Goal: Task Accomplishment & Management: Manage account settings

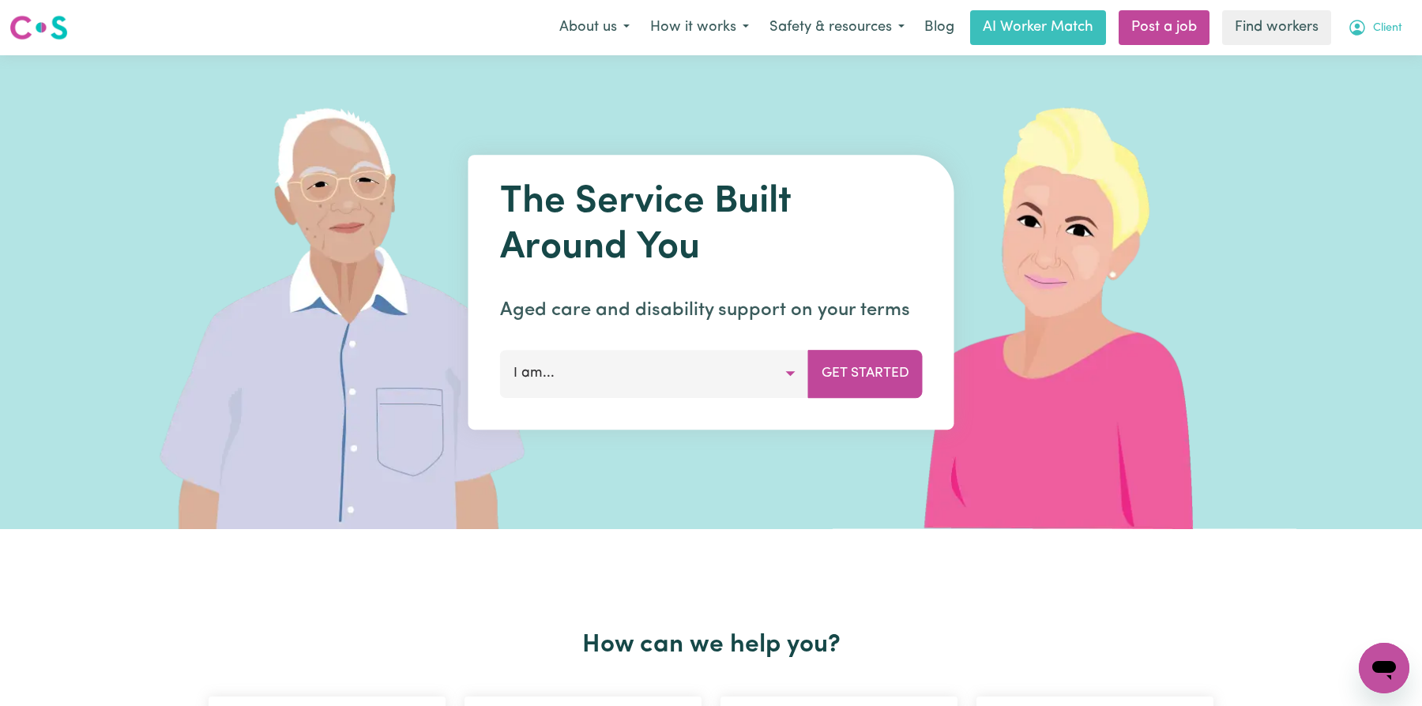
click at [1351, 31] on icon "My Account" at bounding box center [1358, 28] width 16 height 16
click at [1345, 47] on link "My Dashboard" at bounding box center [1349, 62] width 125 height 30
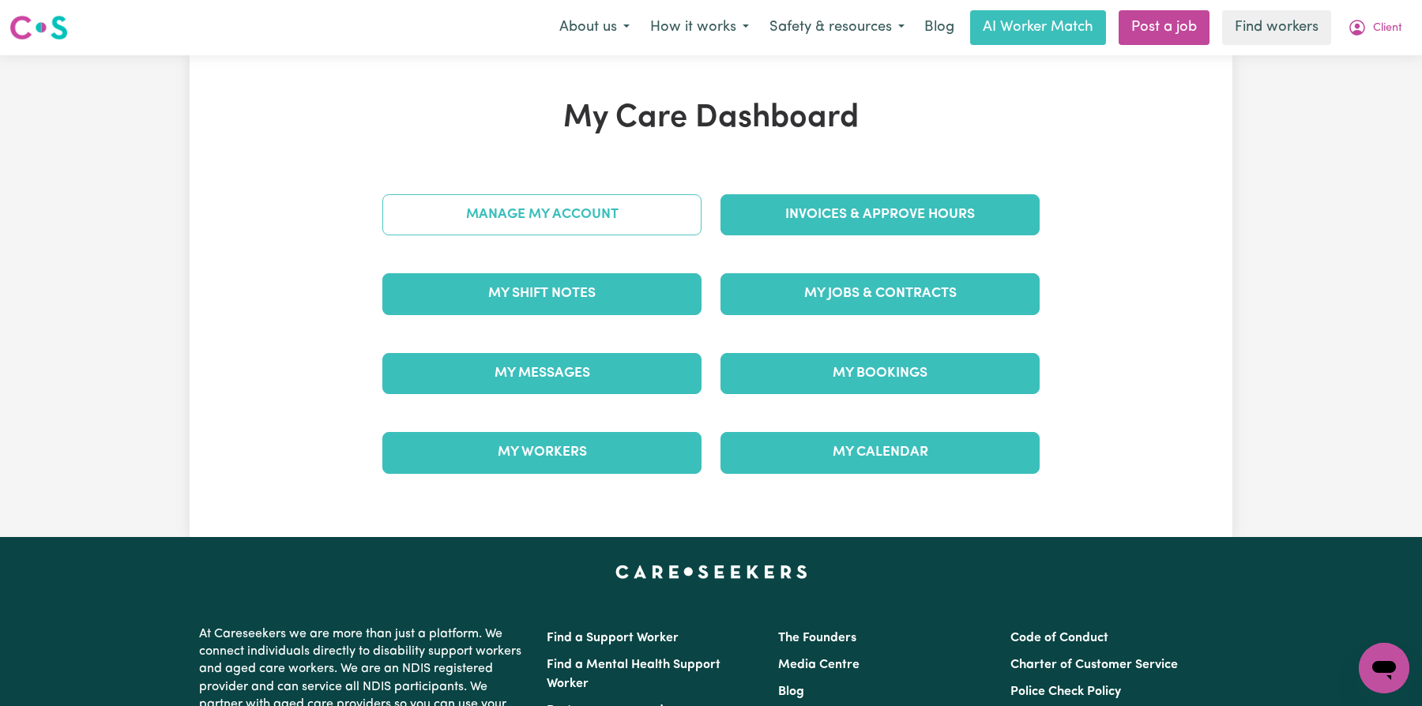
click at [623, 218] on link "Manage My Account" at bounding box center [541, 214] width 319 height 41
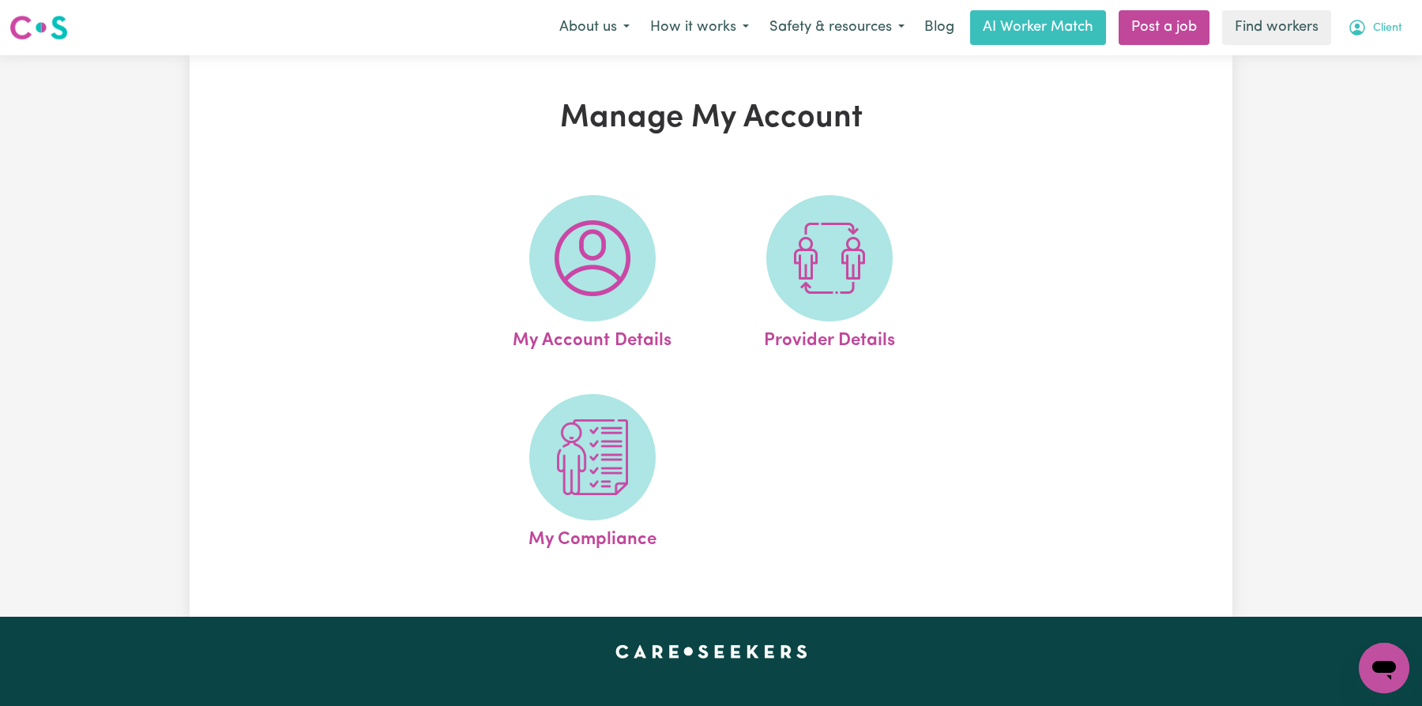
click at [1380, 32] on span "Client" at bounding box center [1387, 28] width 29 height 17
click at [1351, 56] on link "My Dashboard" at bounding box center [1349, 62] width 125 height 30
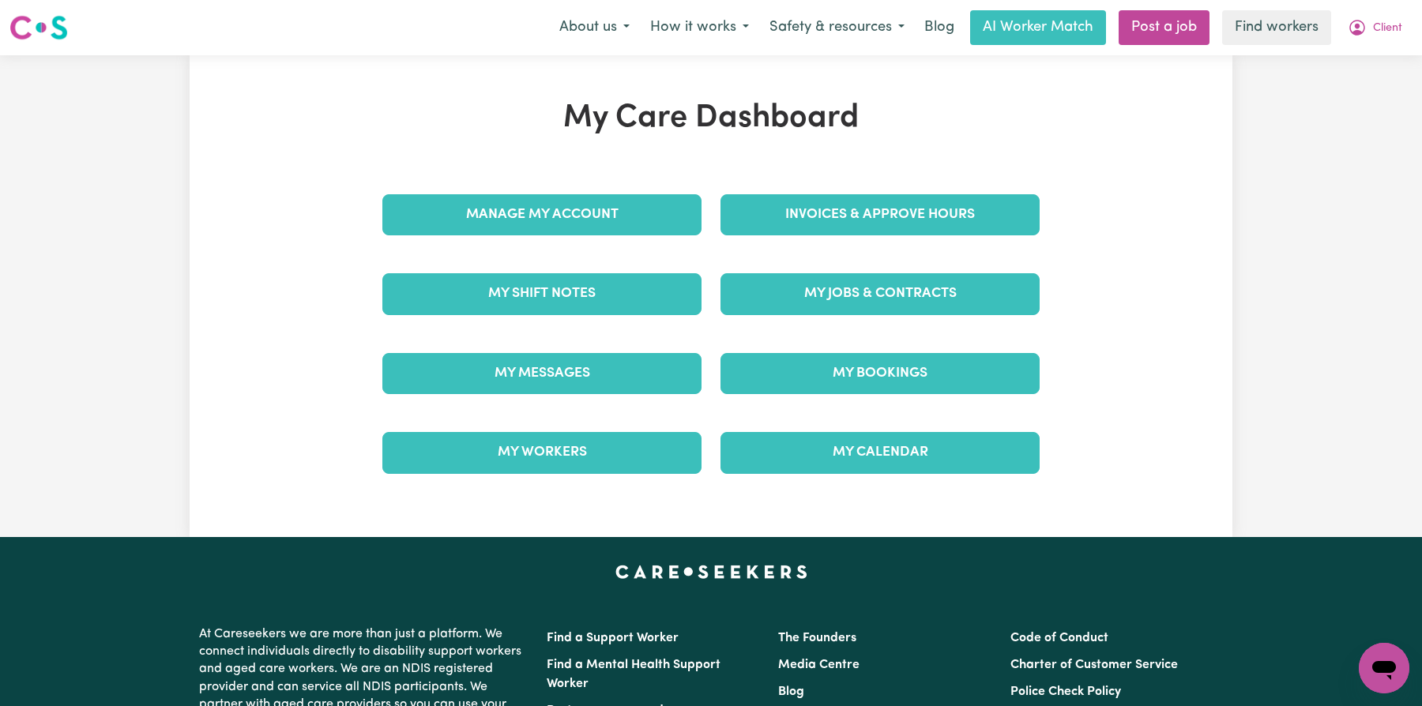
click at [602, 265] on div "My Shift Notes" at bounding box center [542, 293] width 338 height 79
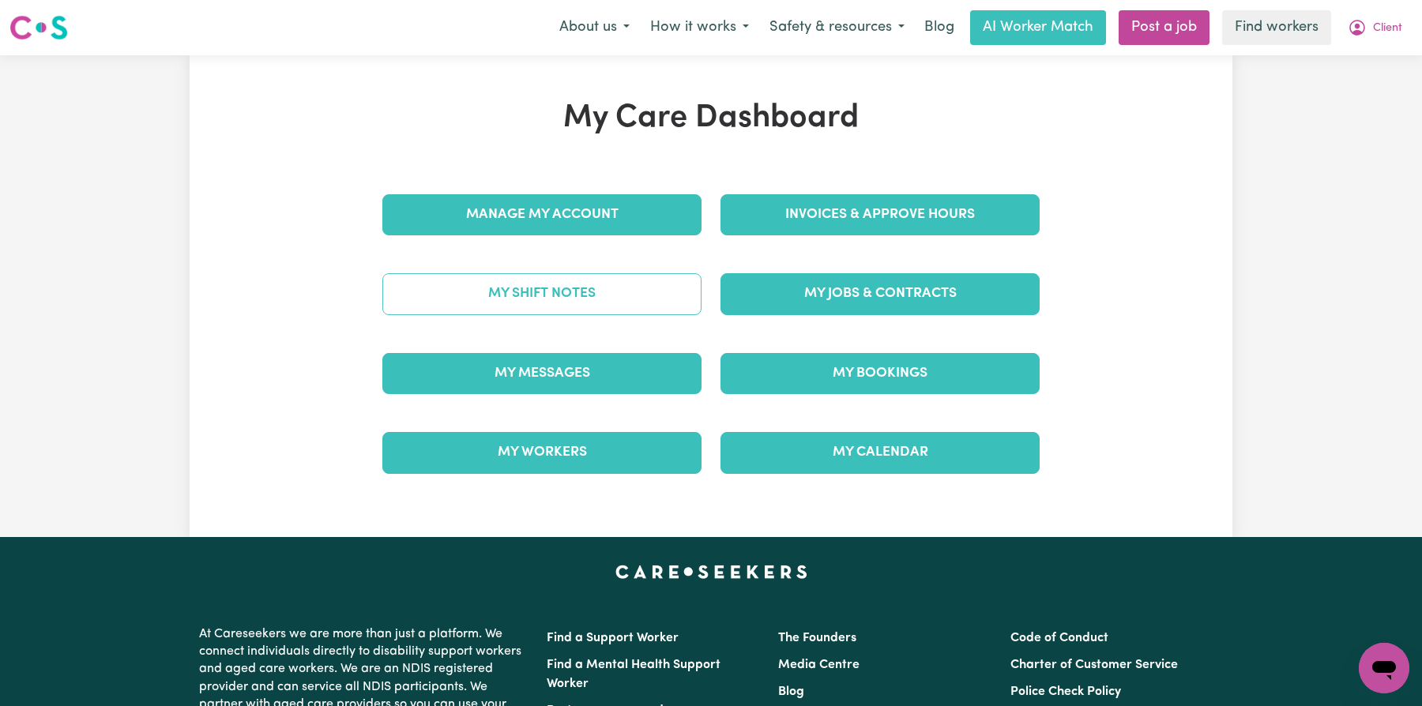
click at [608, 288] on link "My Shift Notes" at bounding box center [541, 293] width 319 height 41
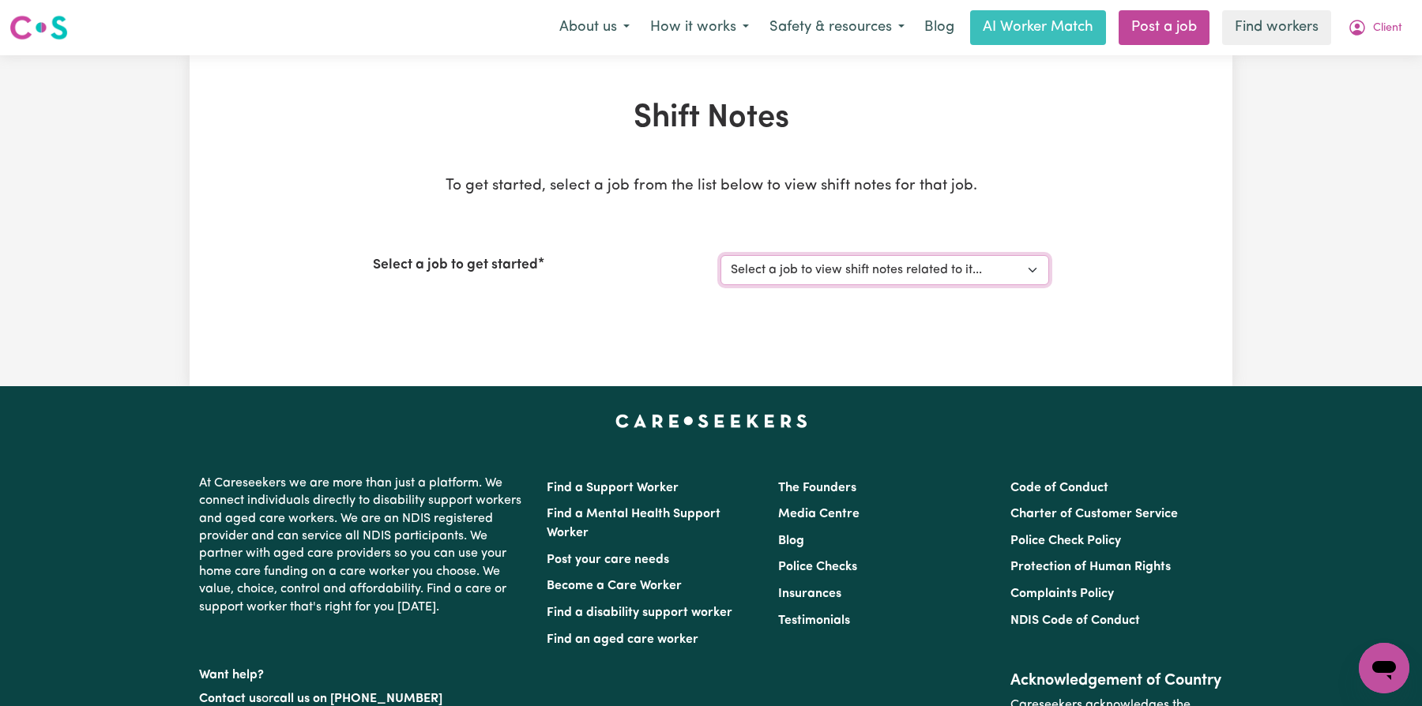
click at [799, 265] on select "Select a job to view shift notes related to it... wagga job - do not apply 3 Wo…" at bounding box center [885, 270] width 329 height 30
select select "14117"
click at [721, 255] on select "Select a job to view shift notes related to it... wagga job - do not apply 3 Wo…" at bounding box center [885, 270] width 329 height 30
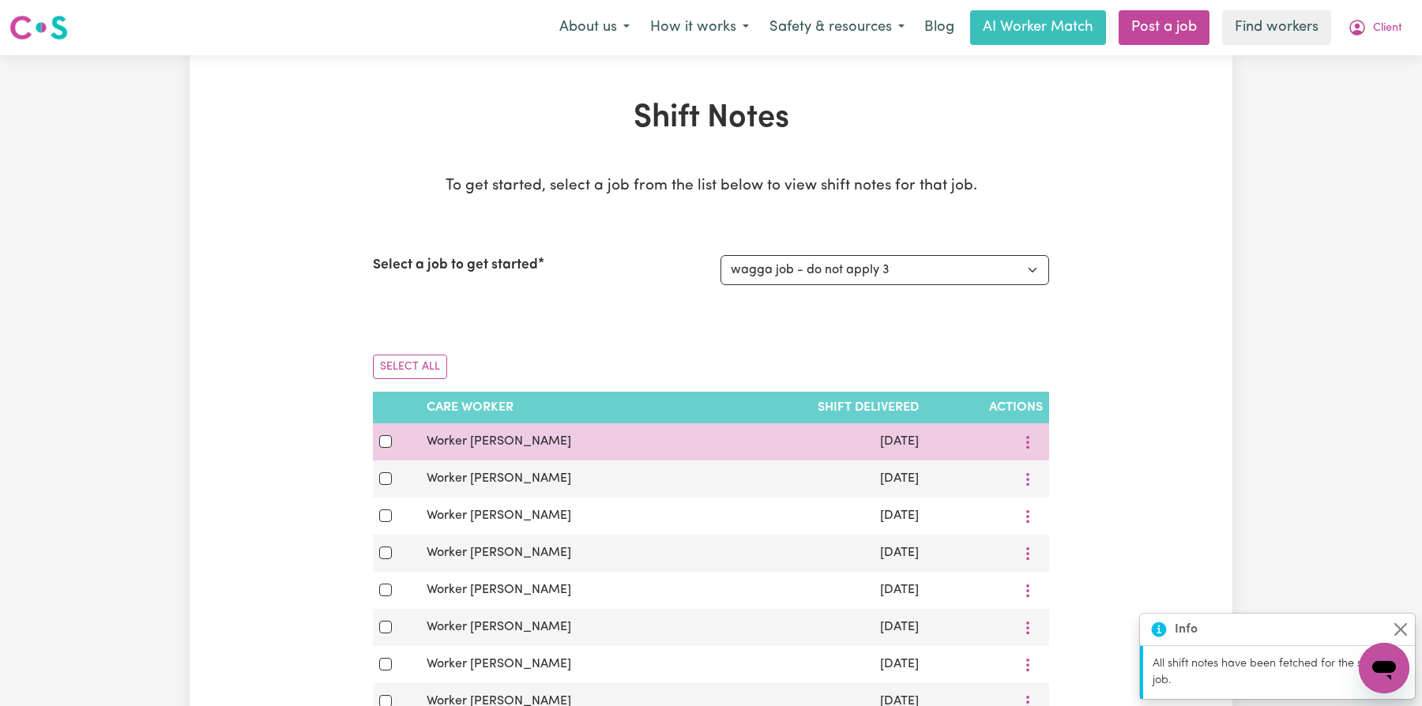
click at [733, 455] on td "[DATE]" at bounding box center [820, 442] width 213 height 37
click at [724, 448] on td "[DATE]" at bounding box center [820, 442] width 213 height 37
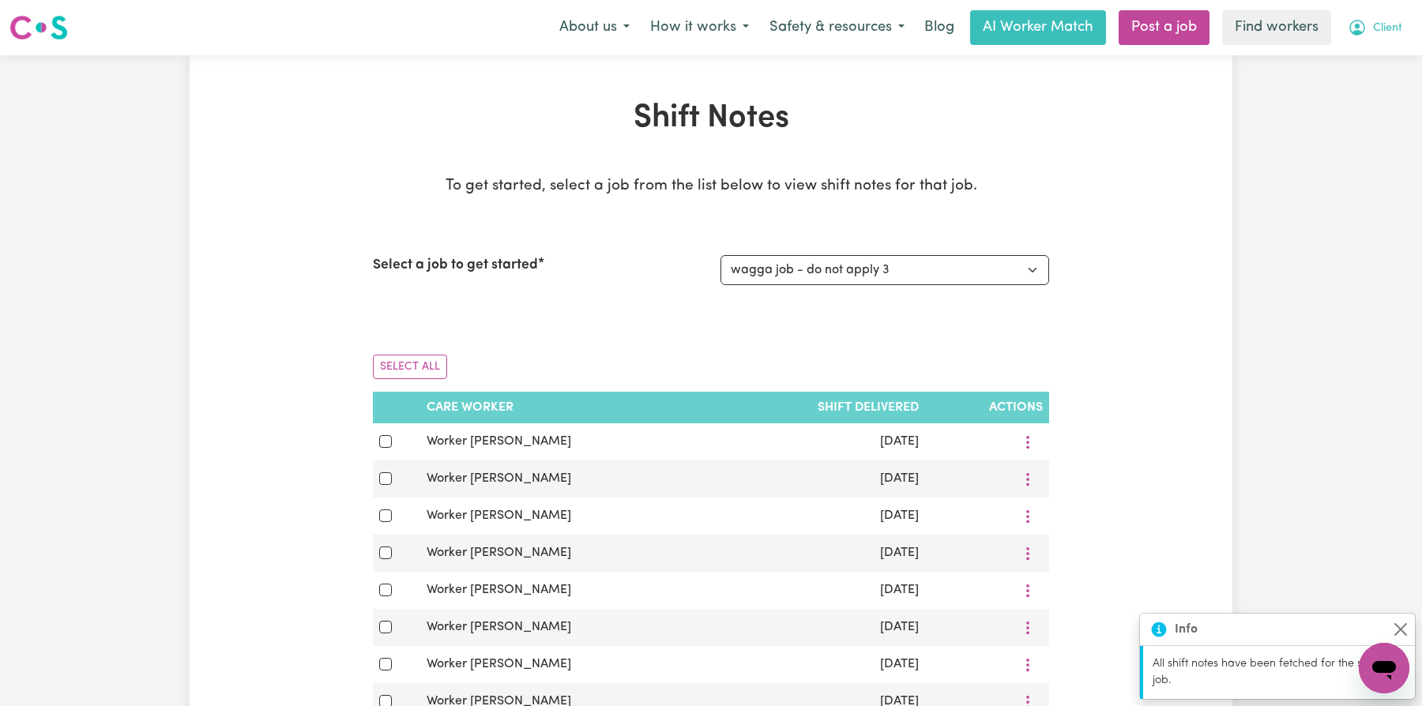
click at [1380, 37] on button "Client" at bounding box center [1375, 27] width 75 height 33
click at [1368, 95] on link "Logout" at bounding box center [1349, 91] width 125 height 30
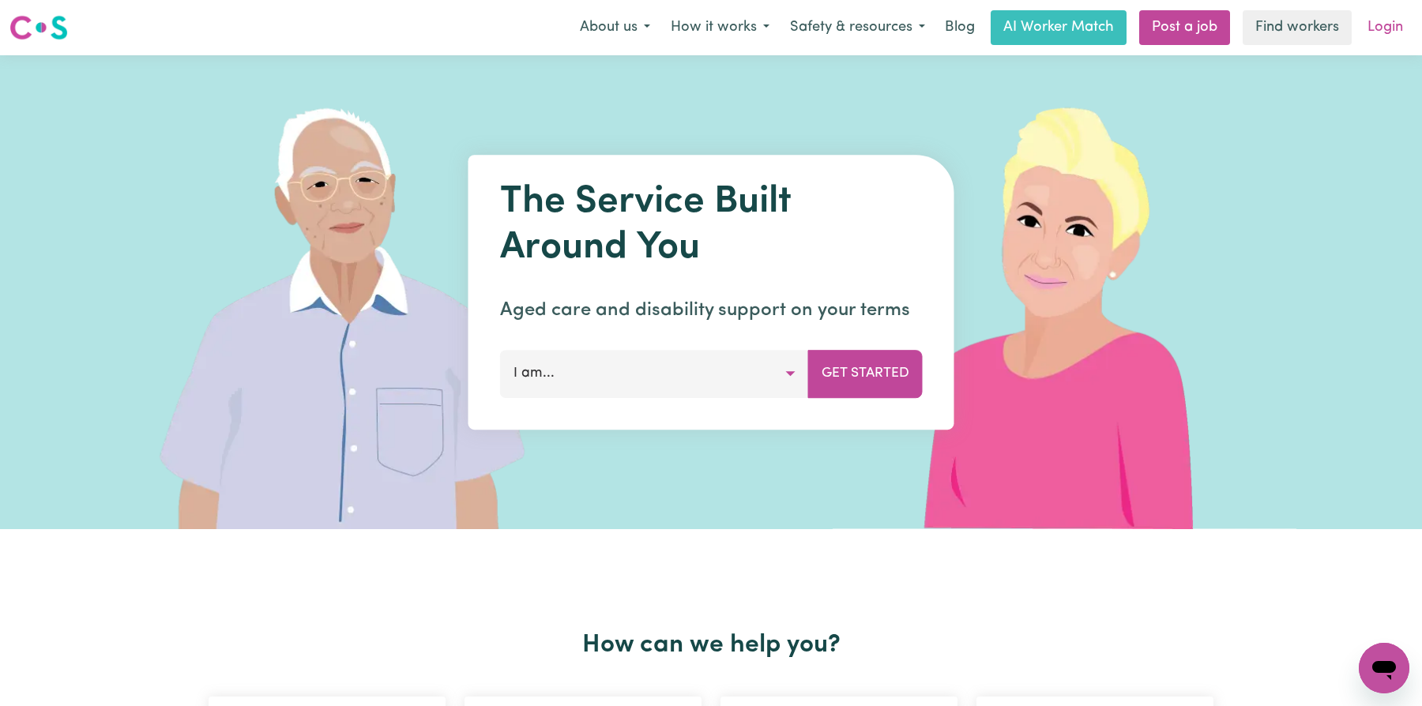
click at [1394, 25] on link "Login" at bounding box center [1385, 27] width 55 height 35
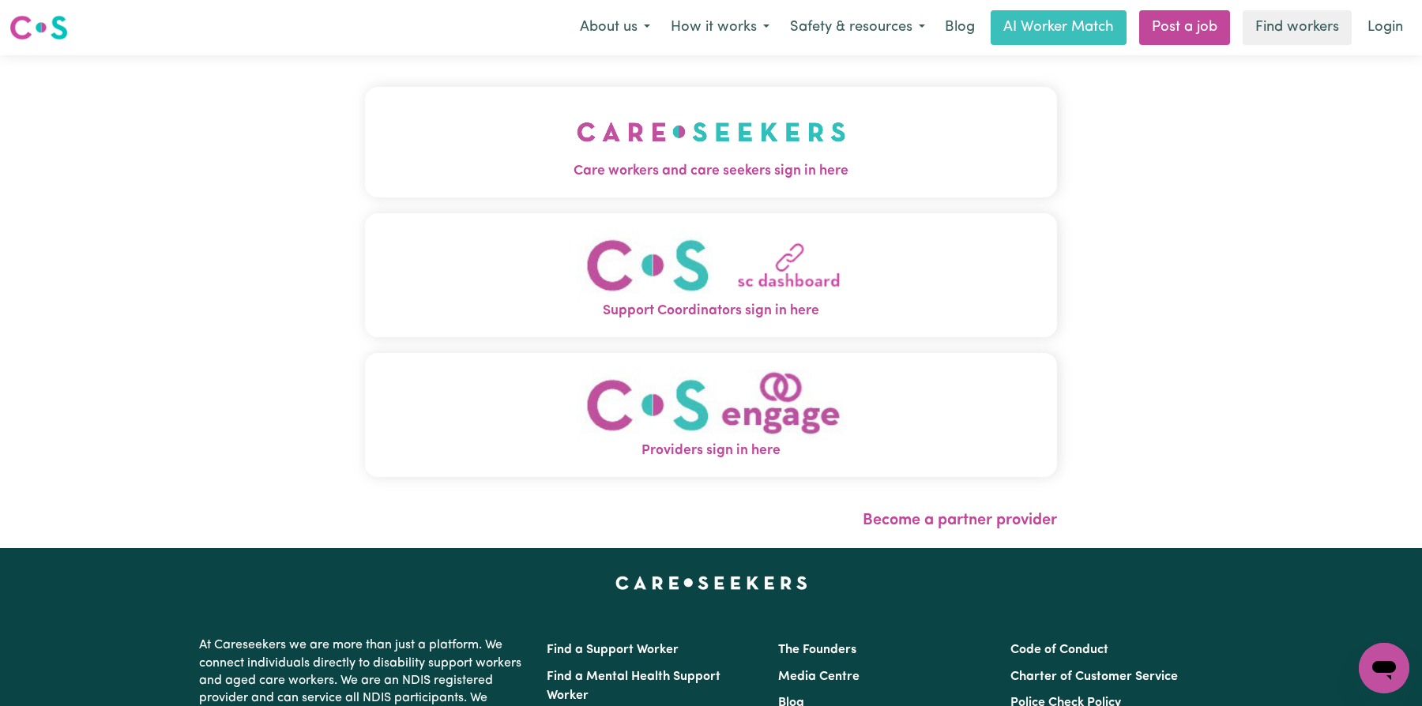
click at [714, 130] on img "Care workers and care seekers sign in here" at bounding box center [711, 132] width 269 height 58
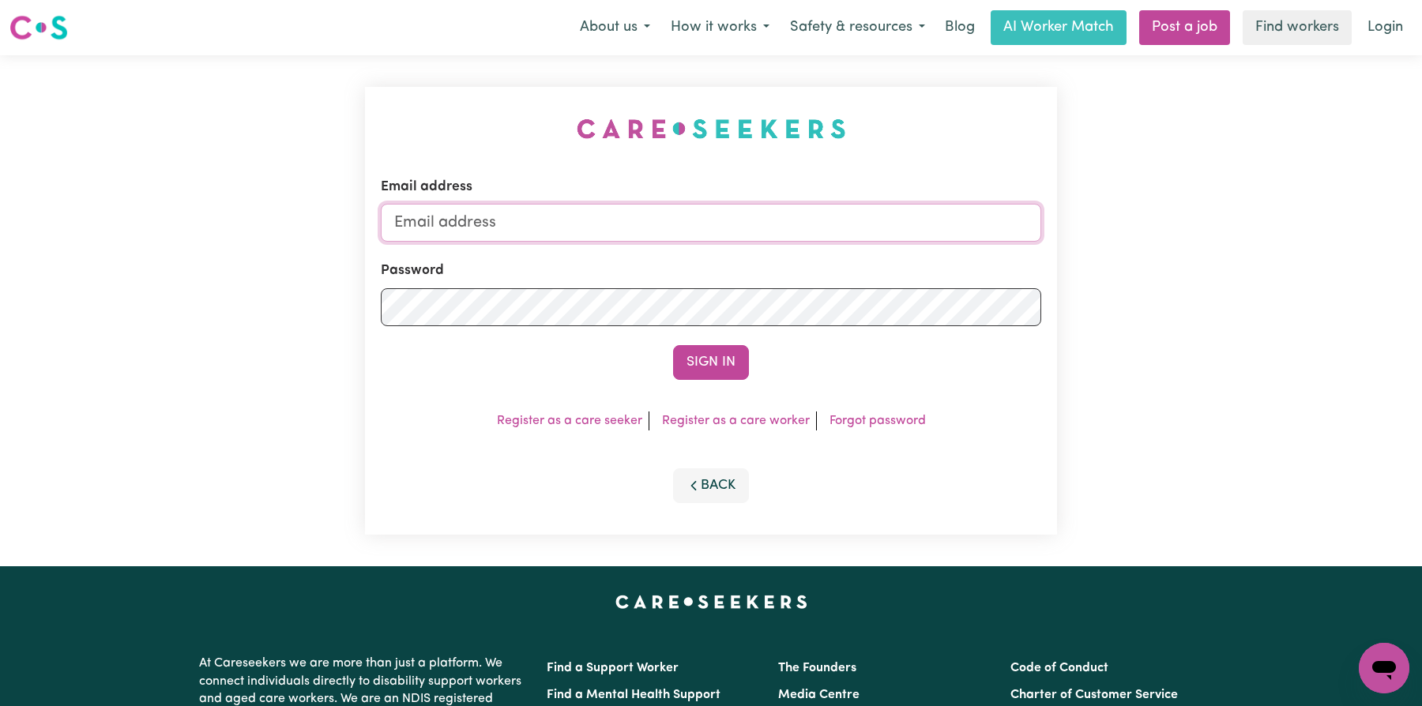
type input "[EMAIL_ADDRESS][DOMAIN_NAME]"
click at [650, 206] on input "[EMAIL_ADDRESS][DOMAIN_NAME]" at bounding box center [711, 223] width 661 height 38
click at [683, 359] on button "Sign In" at bounding box center [711, 362] width 76 height 35
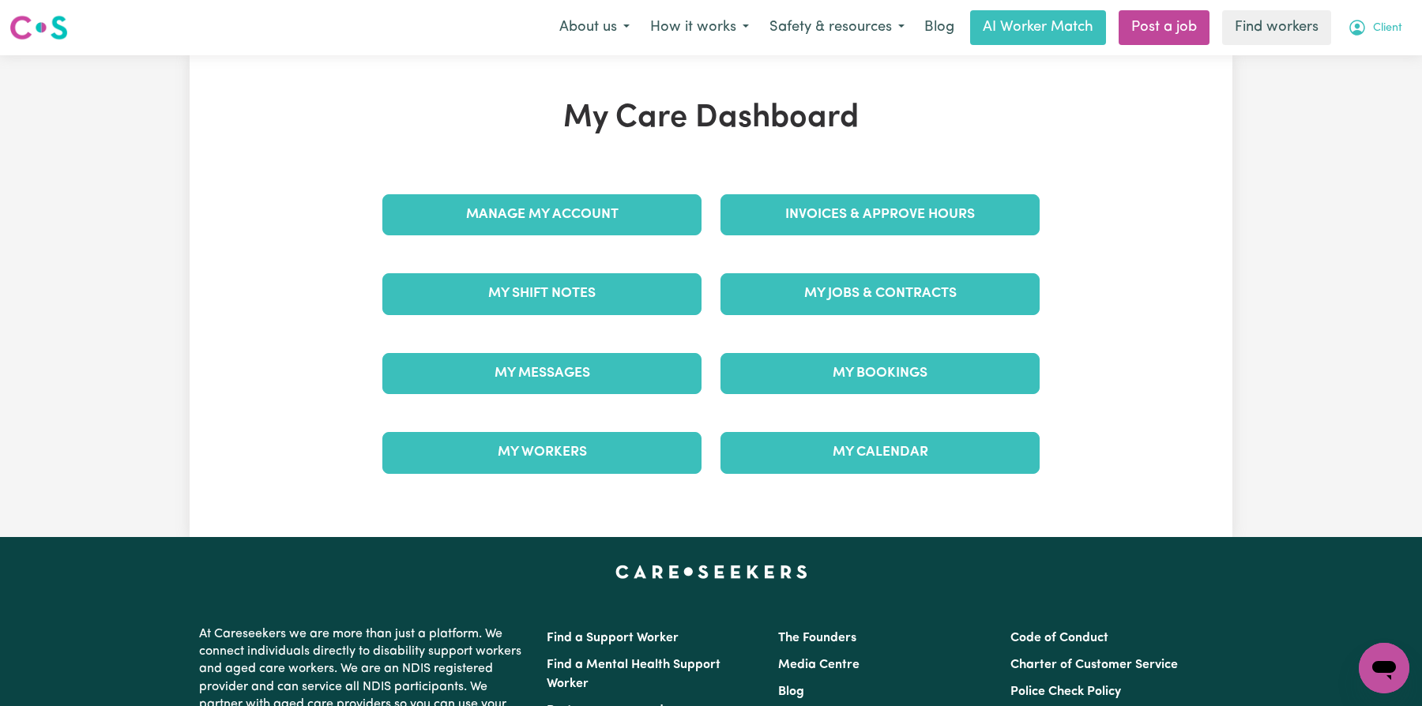
click at [1362, 32] on icon "My Account" at bounding box center [1358, 28] width 16 height 16
click at [1359, 89] on link "Logout" at bounding box center [1349, 91] width 125 height 30
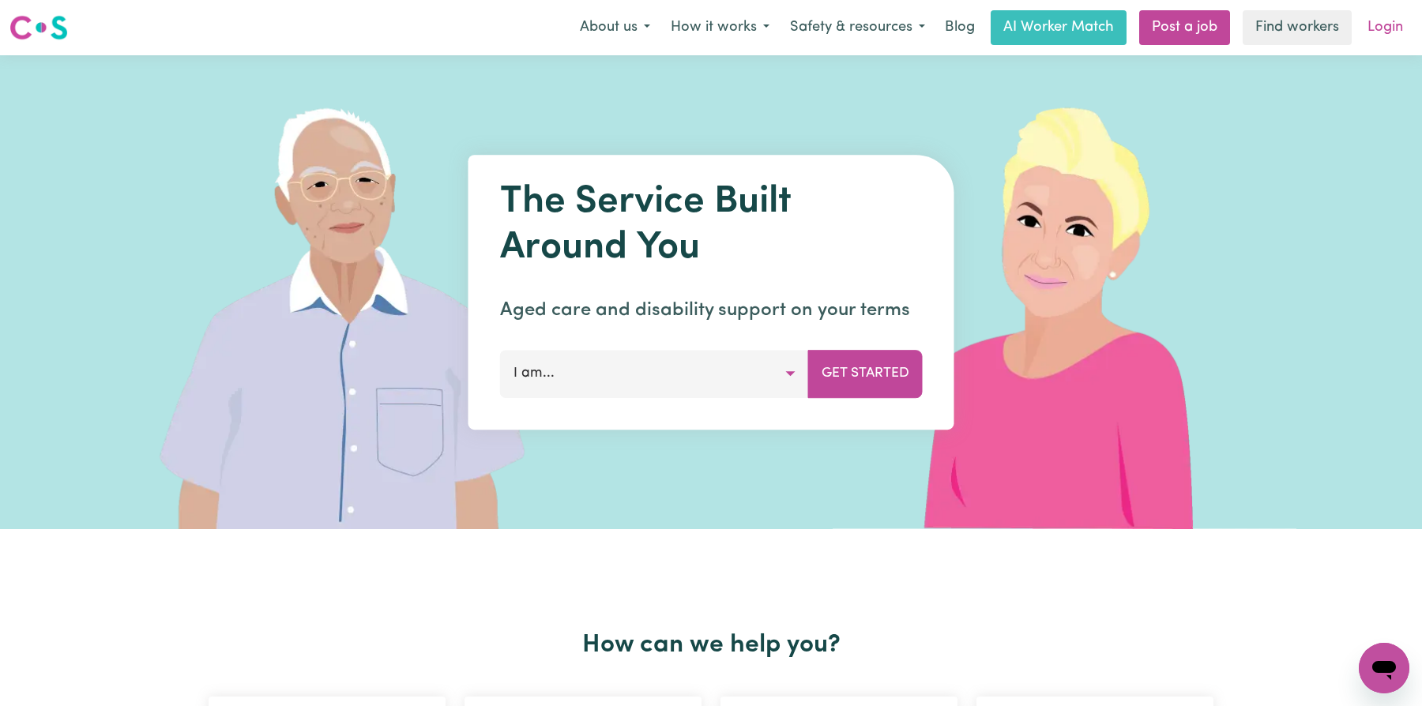
click at [1367, 24] on link "Login" at bounding box center [1385, 27] width 55 height 35
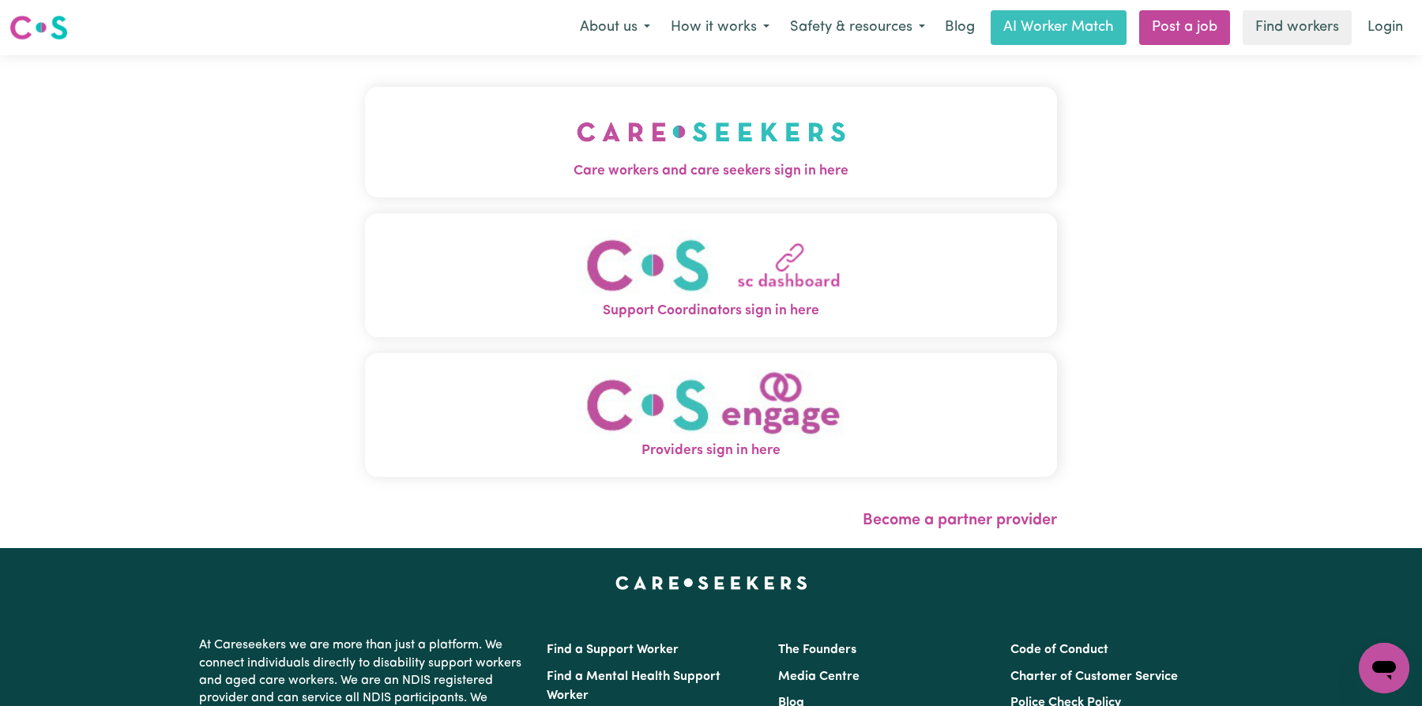
click at [683, 156] on img "Care workers and care seekers sign in here" at bounding box center [711, 132] width 269 height 58
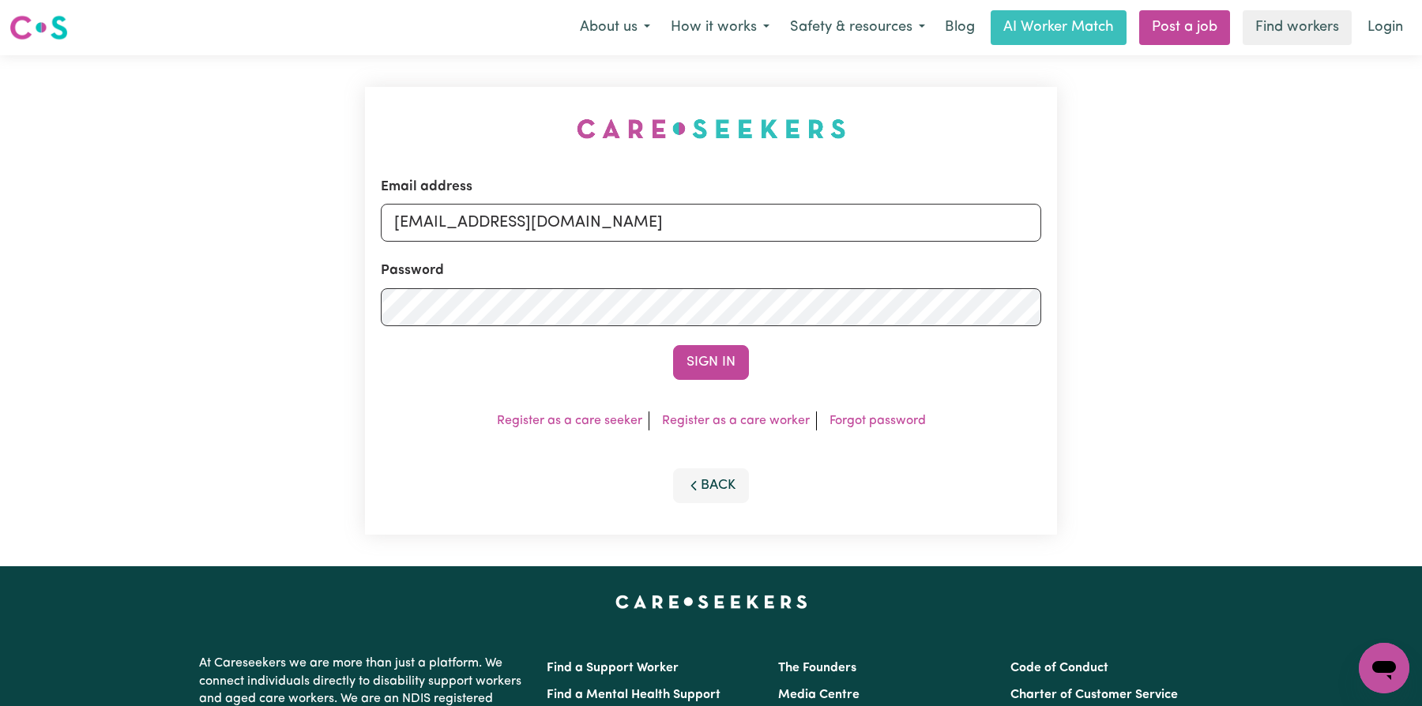
click at [638, 244] on form "Email address [EMAIL_ADDRESS][DOMAIN_NAME] Password Sign In" at bounding box center [711, 278] width 661 height 203
click at [610, 231] on input "[EMAIL_ADDRESS][DOMAIN_NAME]" at bounding box center [711, 223] width 661 height 38
type input "[EMAIL_ADDRESS][DOMAIN_NAME]"
click at [692, 367] on button "Sign In" at bounding box center [711, 362] width 76 height 35
